Goal: Information Seeking & Learning: Learn about a topic

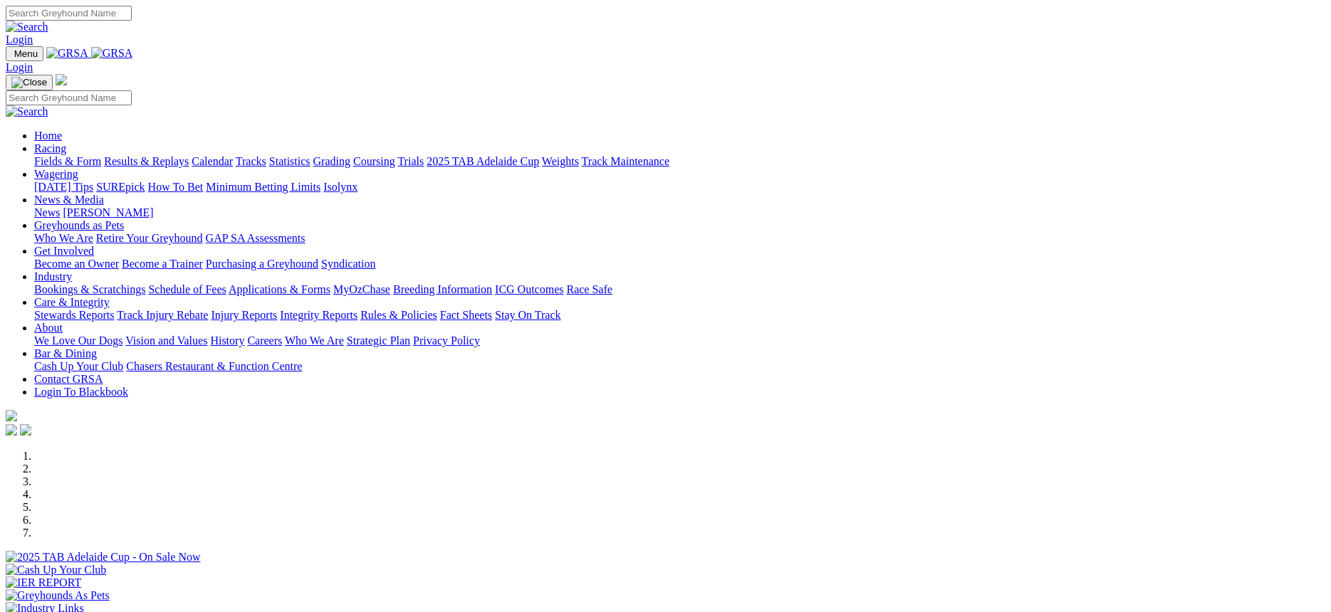
click at [104, 194] on link "News & Media" at bounding box center [69, 200] width 70 height 12
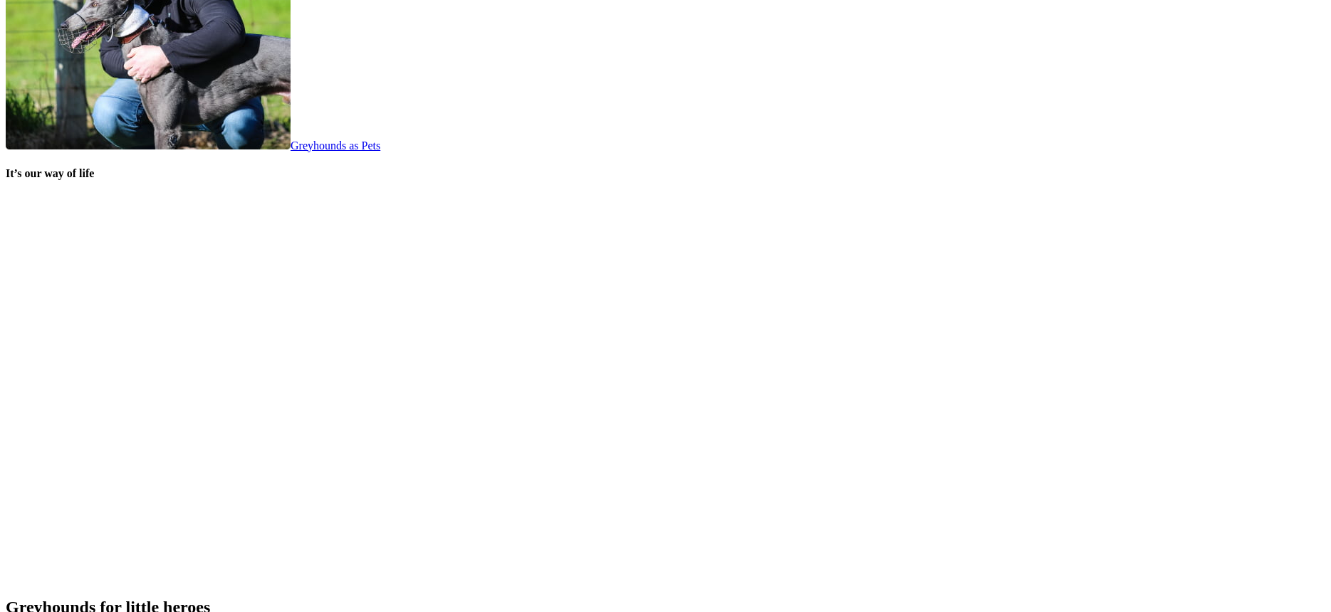
scroll to position [2803, 0]
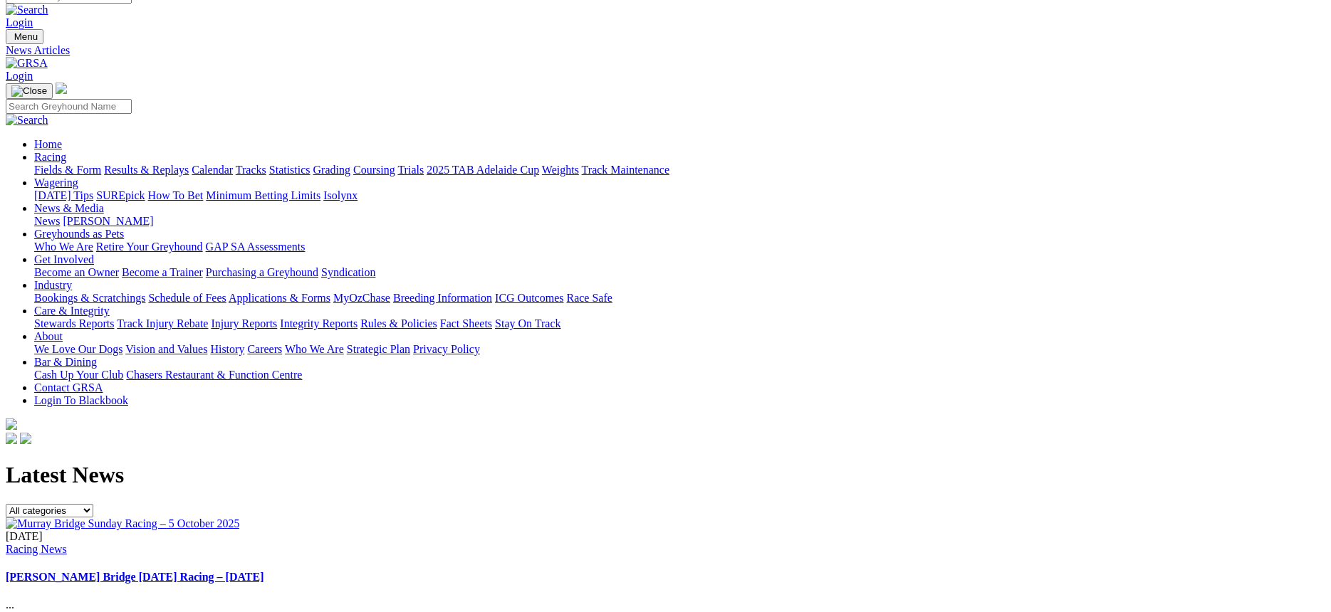
scroll to position [14, 0]
click at [101, 167] on link "Fields & Form" at bounding box center [67, 173] width 67 height 12
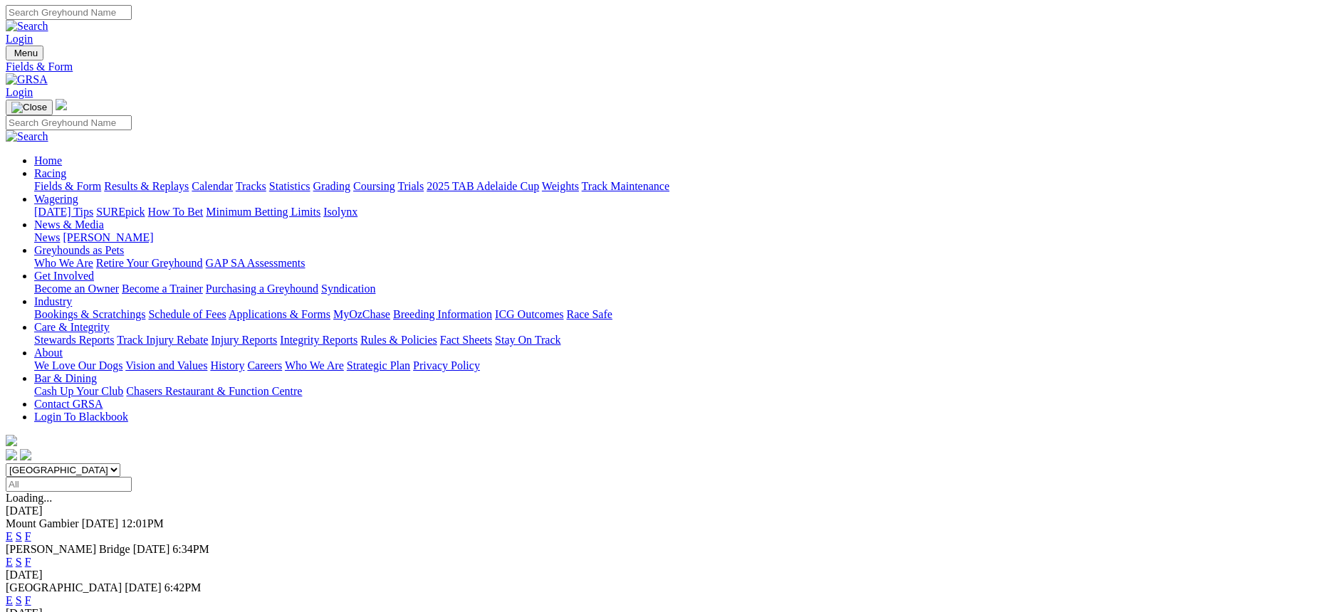
scroll to position [1, 0]
click at [22, 595] on link "S" at bounding box center [19, 601] width 6 height 12
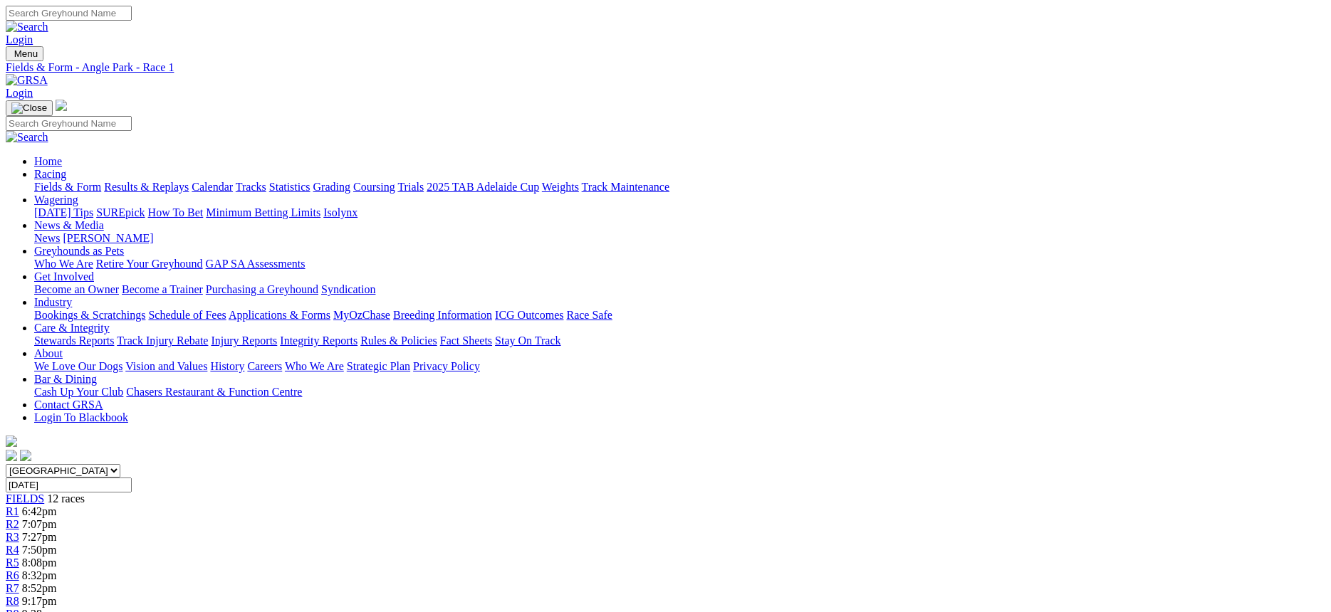
scroll to position [1, 0]
click at [57, 582] on span "8:52pm" at bounding box center [39, 588] width 35 height 12
click at [539, 180] on link "2025 TAB Adelaide Cup" at bounding box center [483, 186] width 113 height 12
